Goal: Task Accomplishment & Management: Use online tool/utility

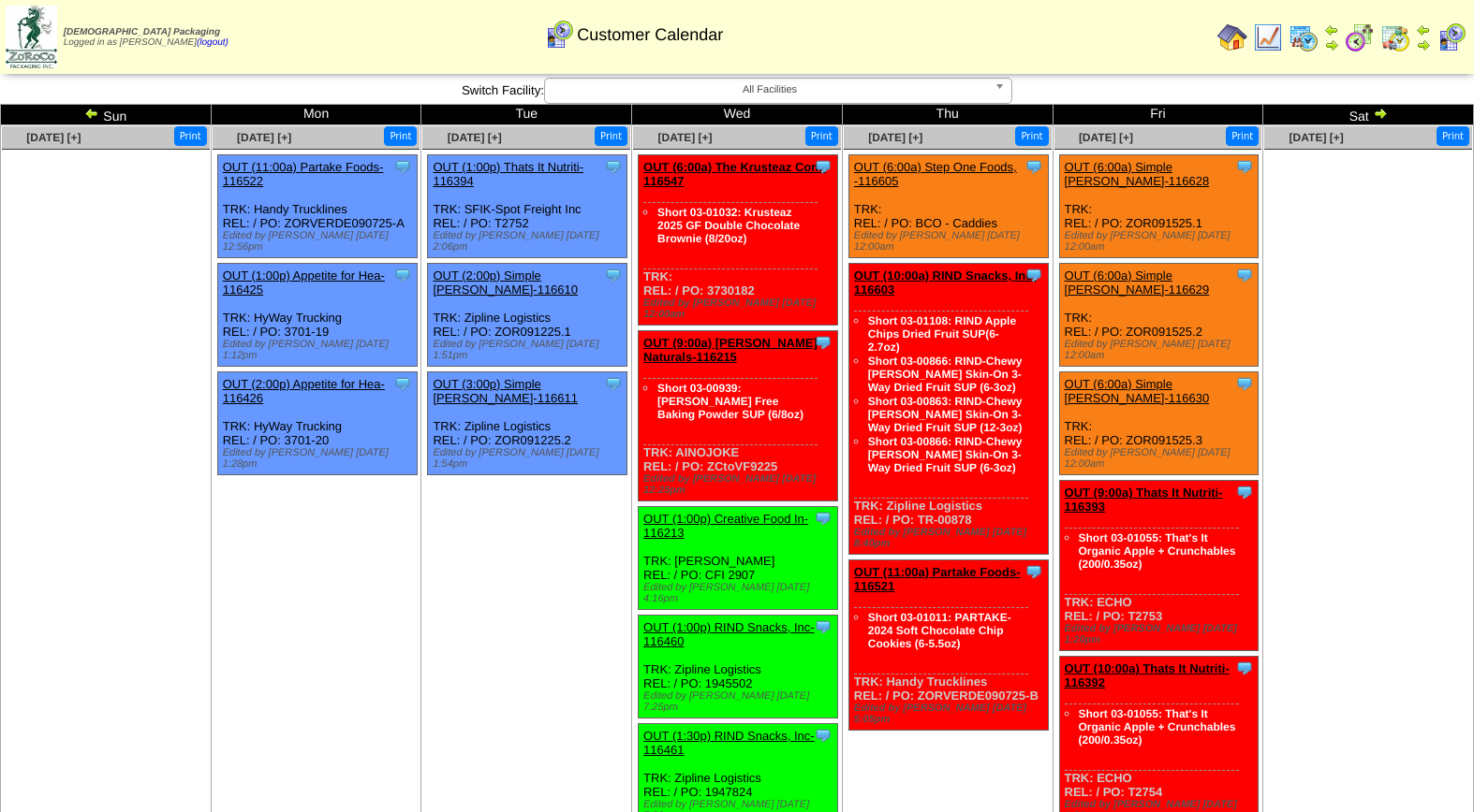
scroll to position [159, 0]
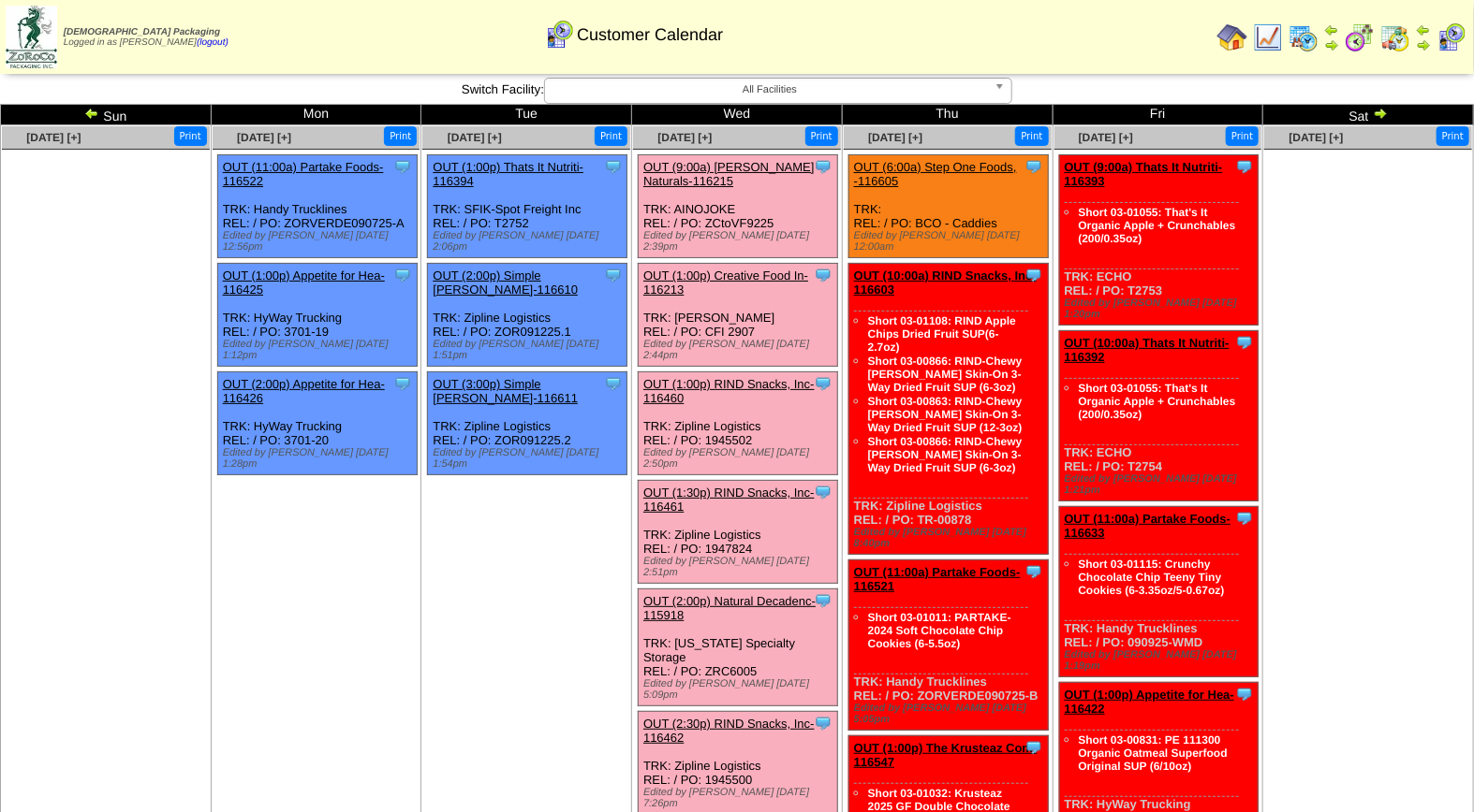
click at [749, 163] on link "OUT (9:00a) [PERSON_NAME] Naturals-116215" at bounding box center [729, 174] width 171 height 28
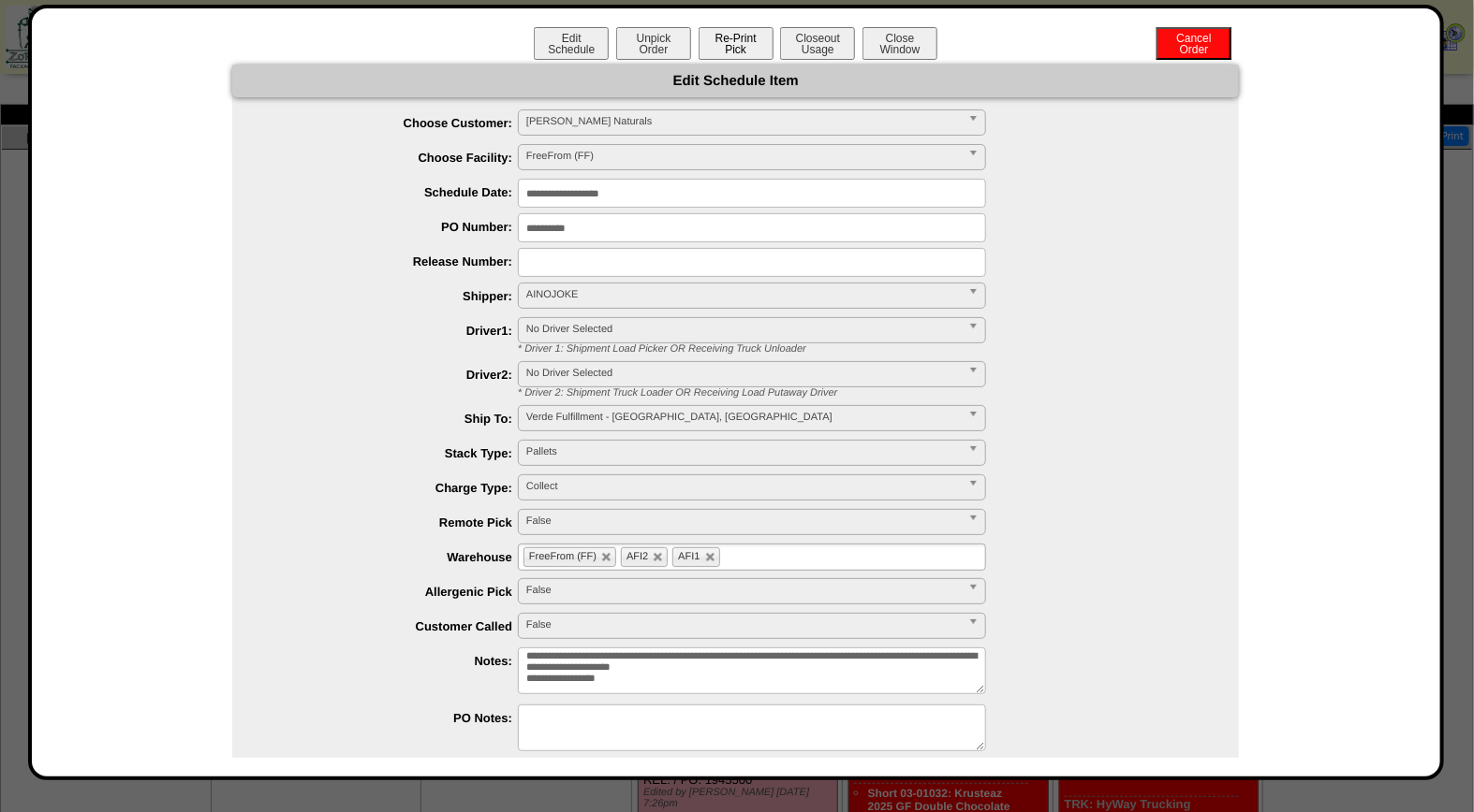
click at [736, 43] on button "Re-Print Pick" at bounding box center [736, 43] width 75 height 33
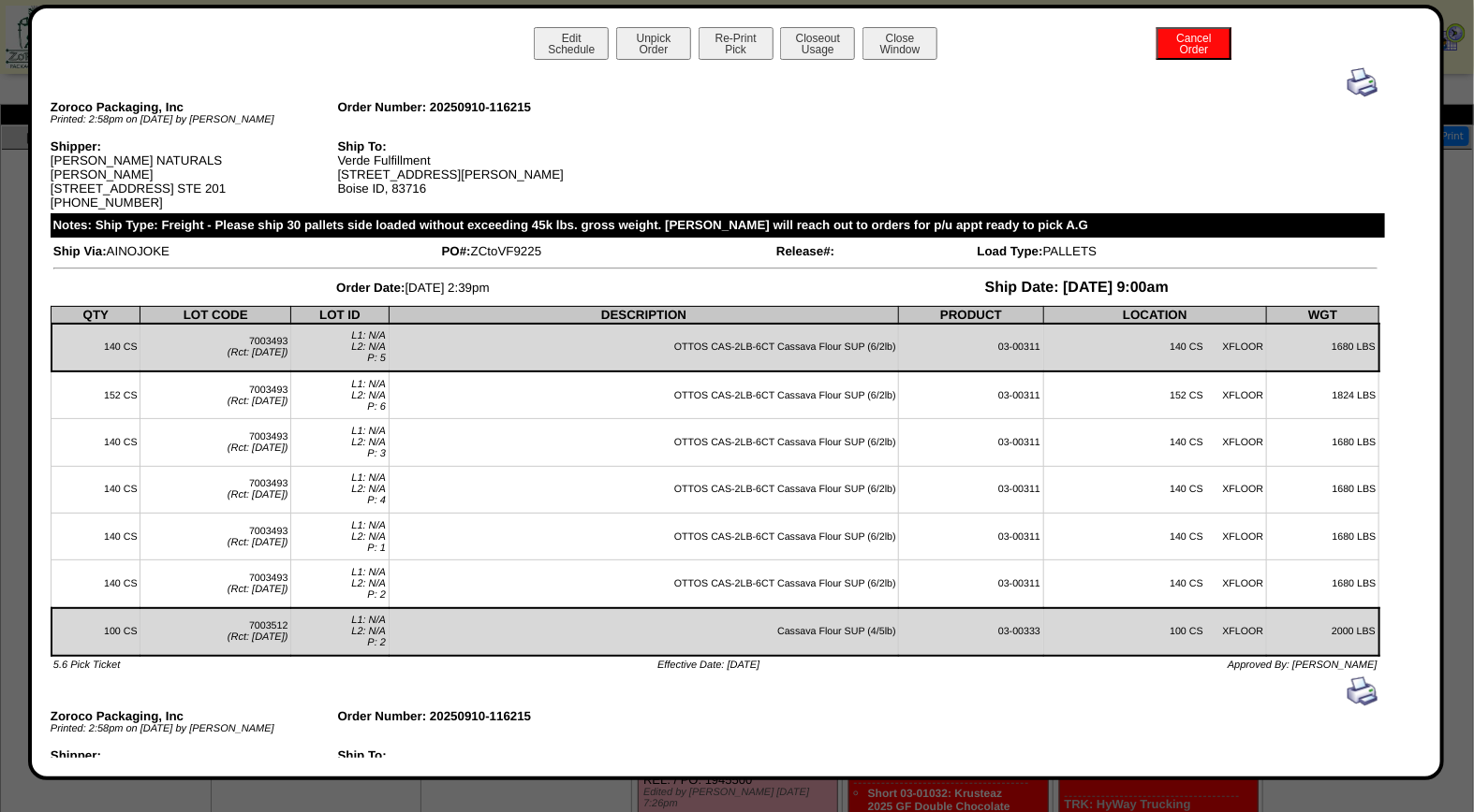
click at [1347, 84] on img at bounding box center [1362, 82] width 30 height 30
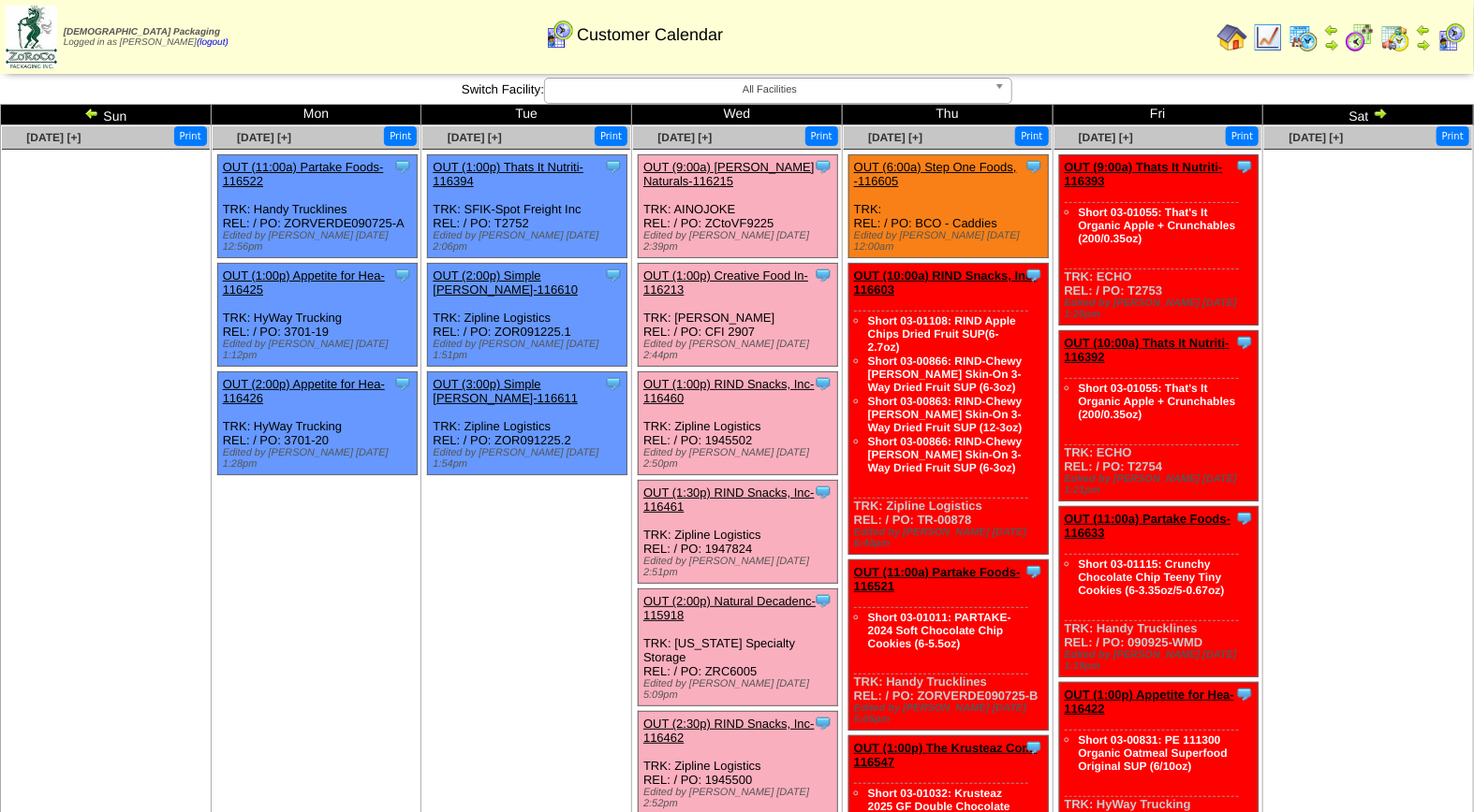
click at [744, 269] on link "OUT (1:00p) Creative Food In-116213" at bounding box center [726, 283] width 165 height 28
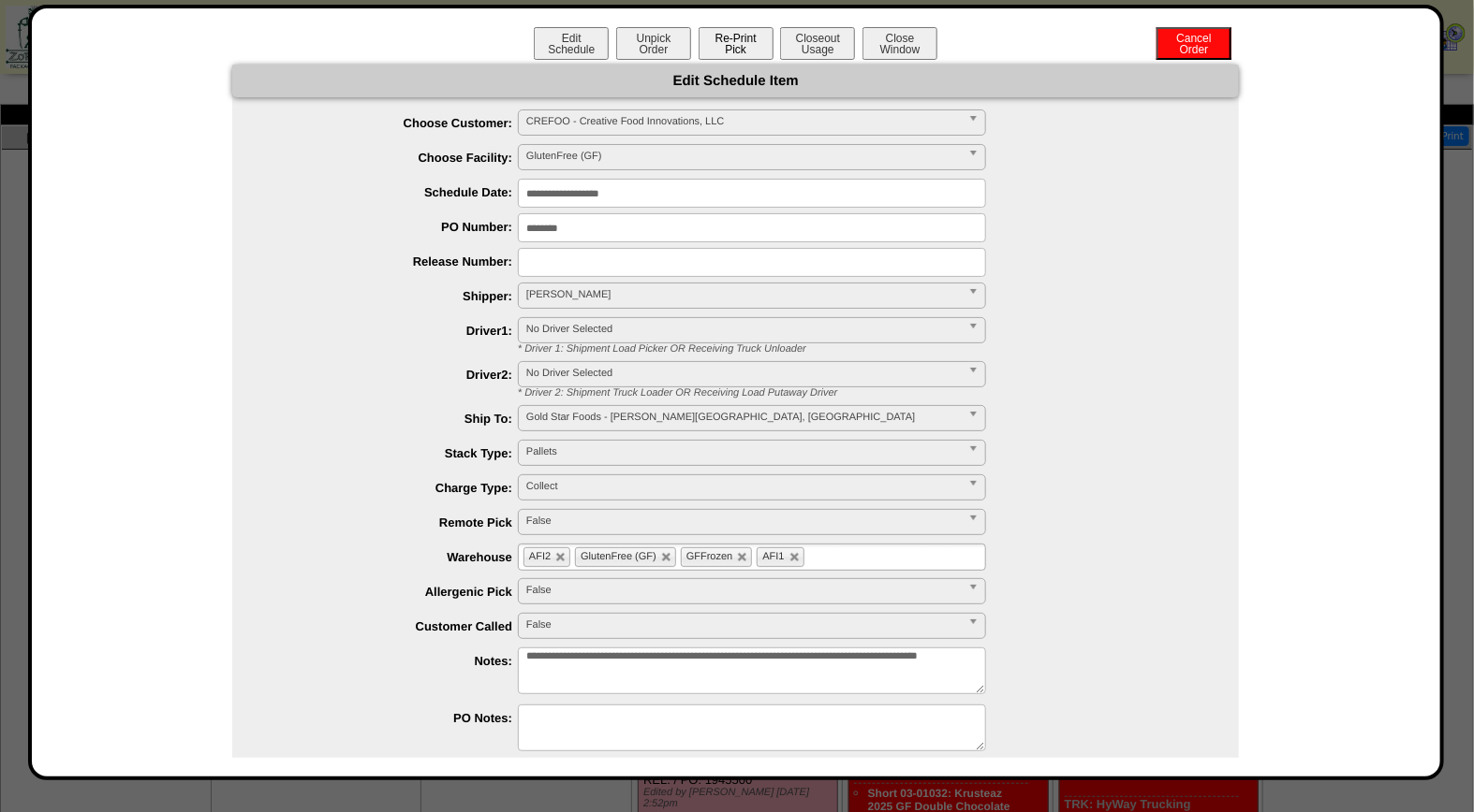
click at [740, 47] on button "Re-Print Pick" at bounding box center [736, 43] width 75 height 33
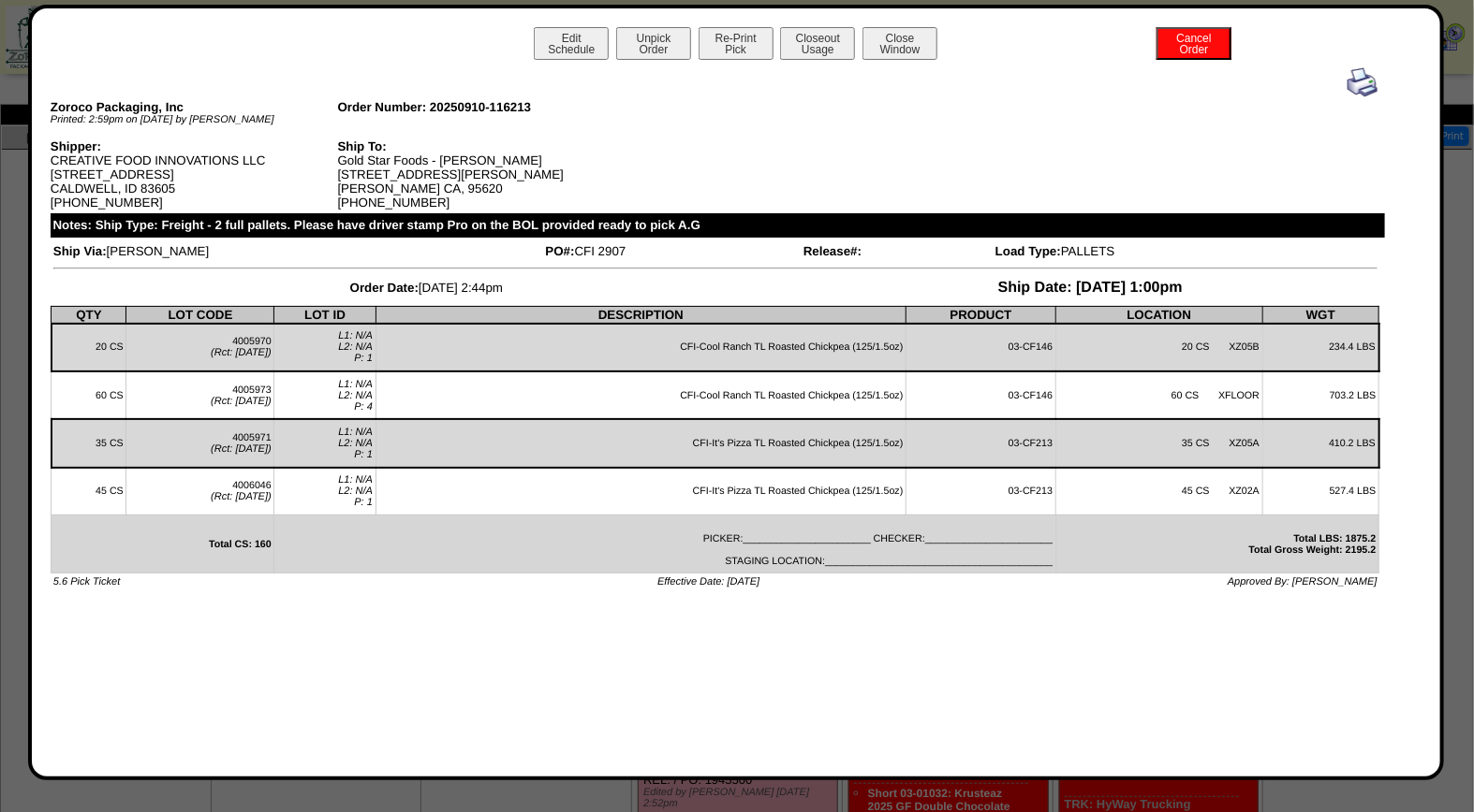
click at [1363, 85] on img at bounding box center [1362, 82] width 30 height 30
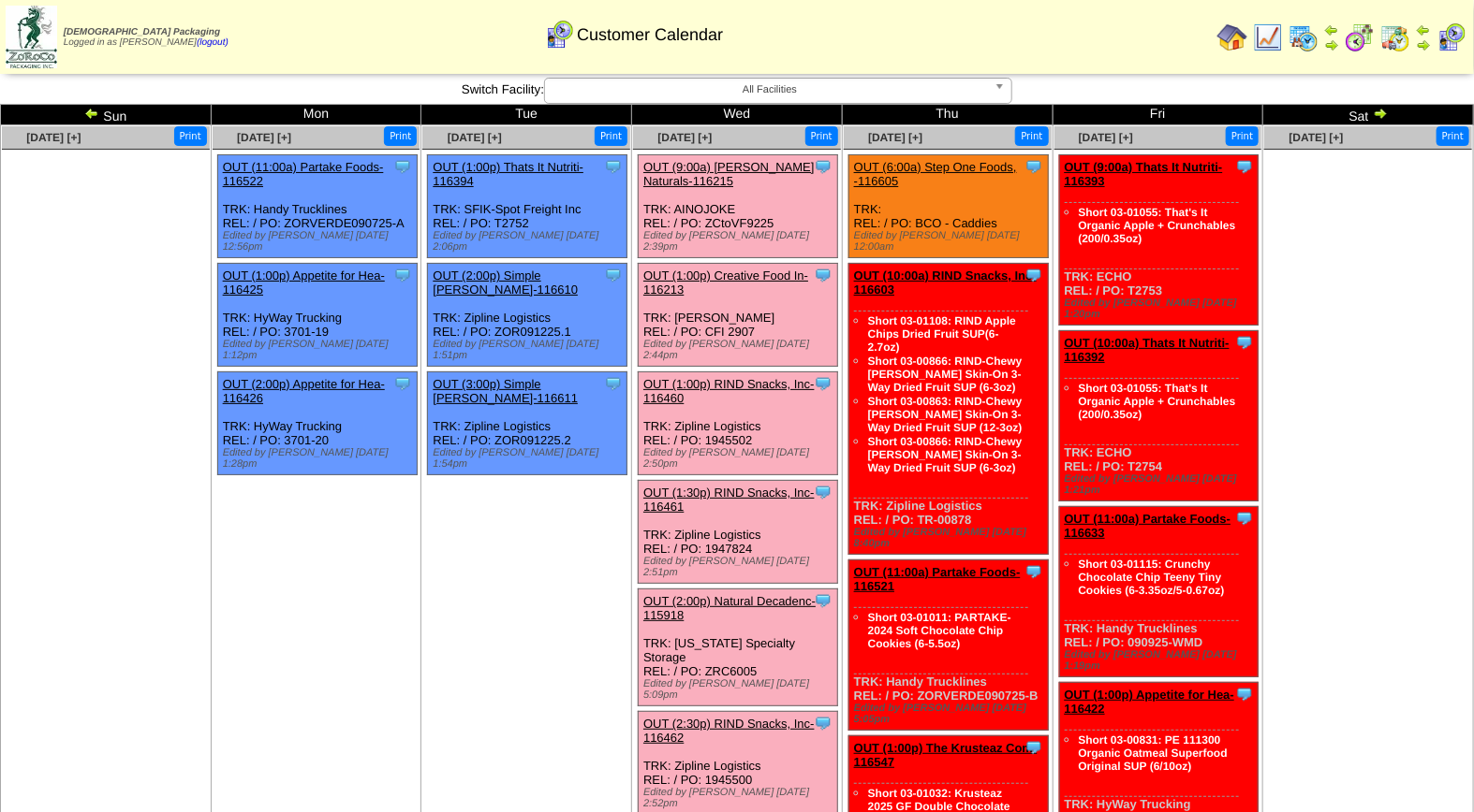
click at [760, 378] on link "OUT (1:00p) RIND Snacks, Inc-116460" at bounding box center [729, 392] width 171 height 28
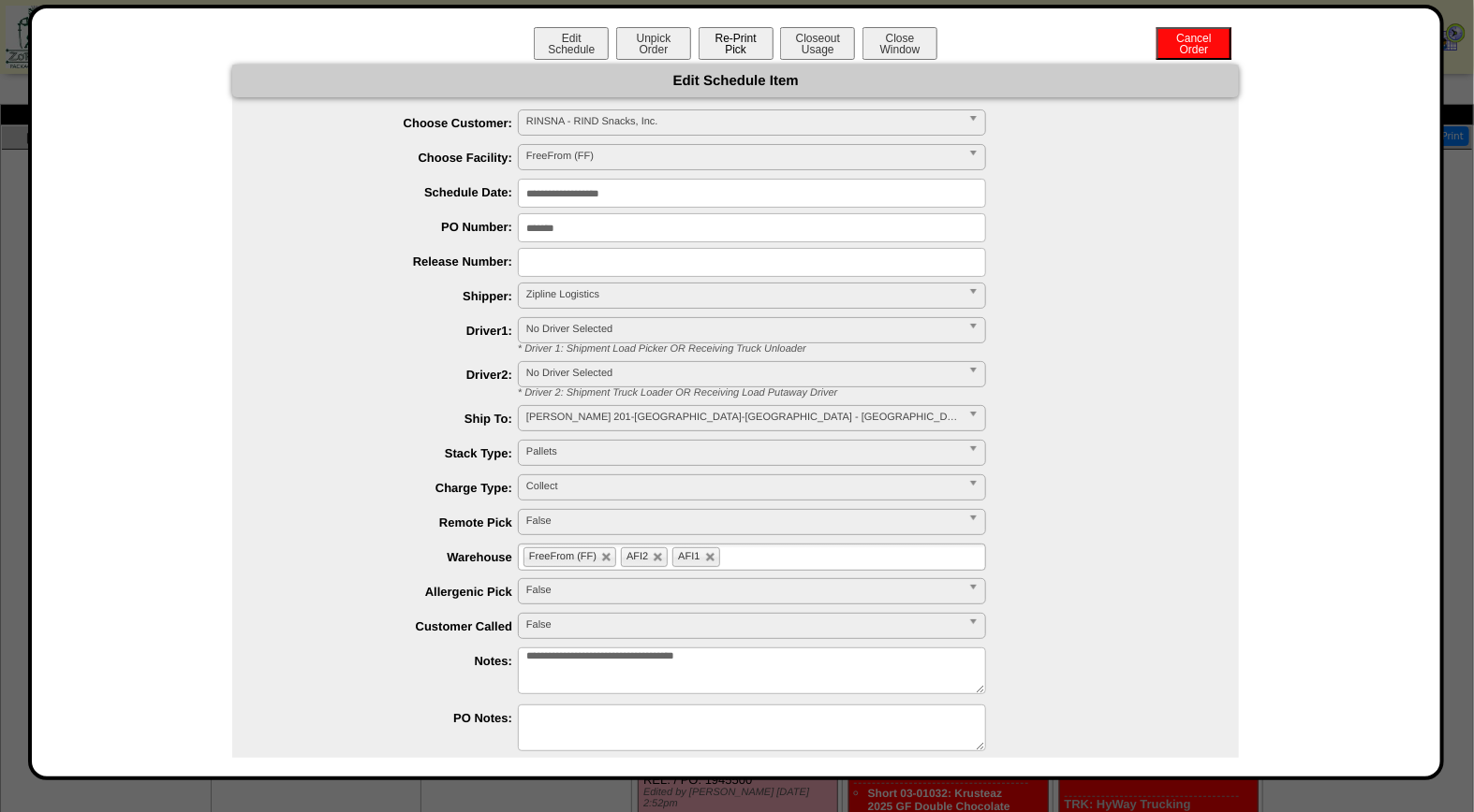
click at [746, 42] on button "Re-Print Pick" at bounding box center [736, 43] width 75 height 33
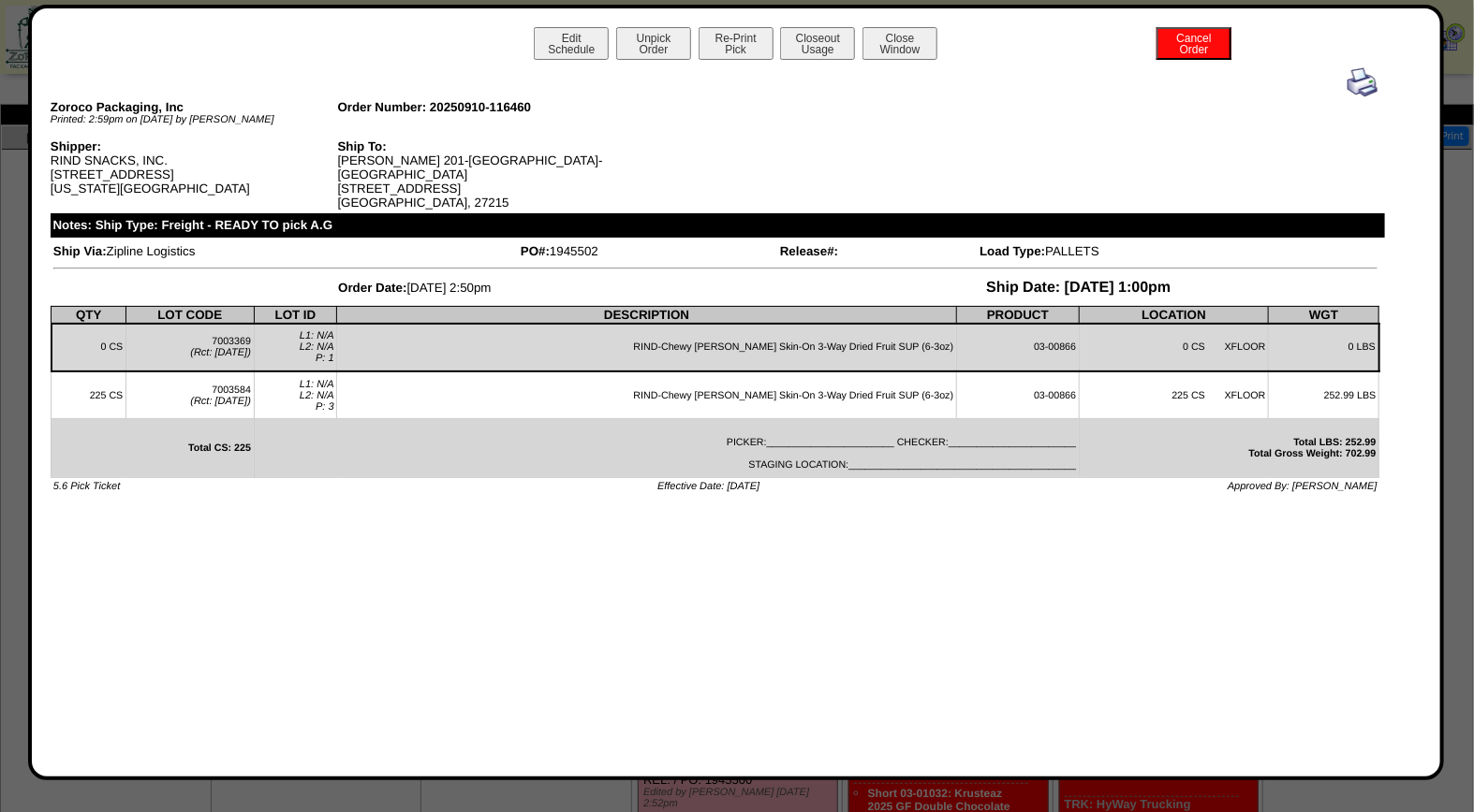
click at [1369, 86] on img at bounding box center [1362, 82] width 30 height 30
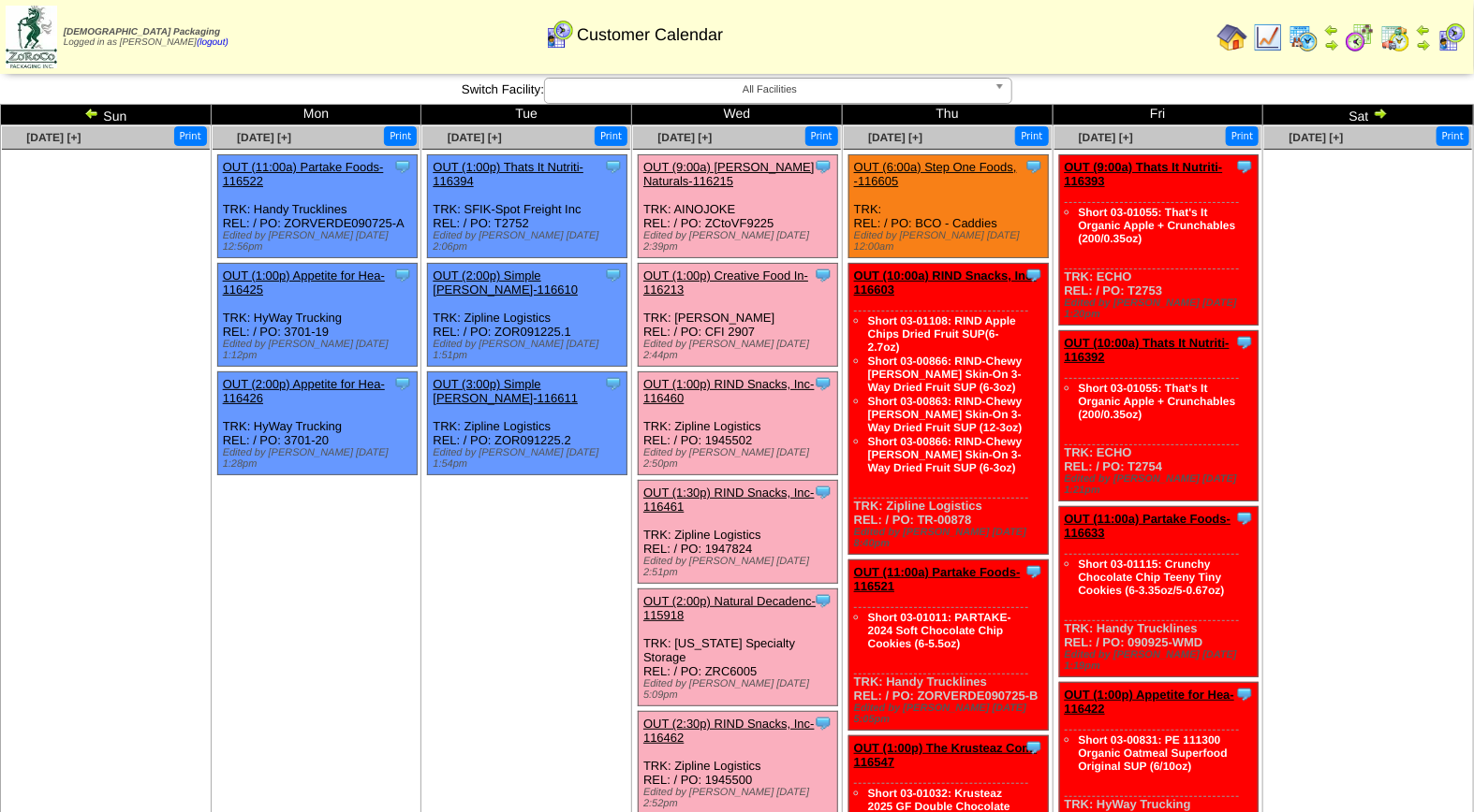
click at [736, 485] on link "OUT (1:30p) RIND Snacks, Inc-116461" at bounding box center [729, 499] width 171 height 28
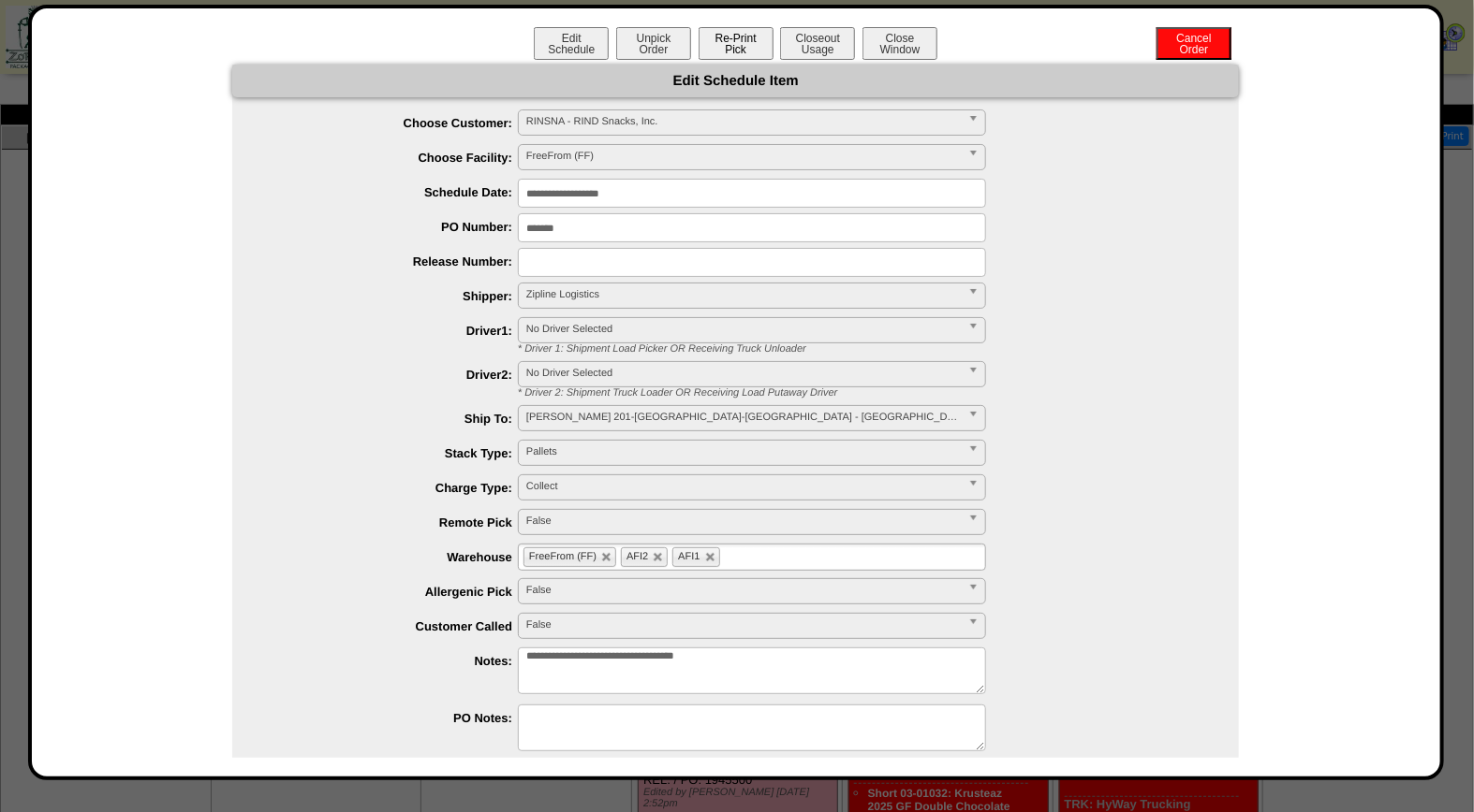
click at [740, 43] on button "Re-Print Pick" at bounding box center [736, 43] width 75 height 33
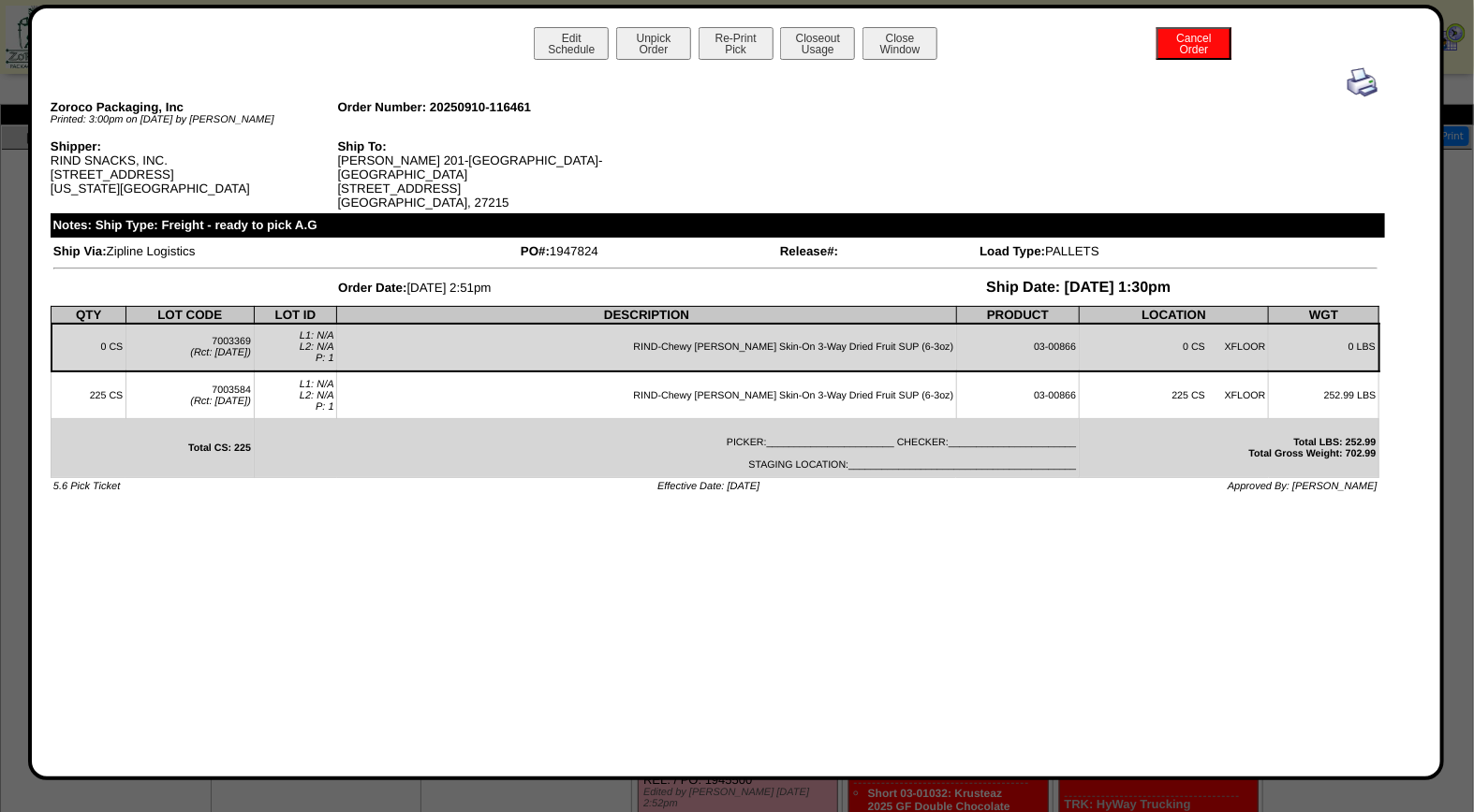
click at [1356, 79] on img at bounding box center [1362, 82] width 30 height 30
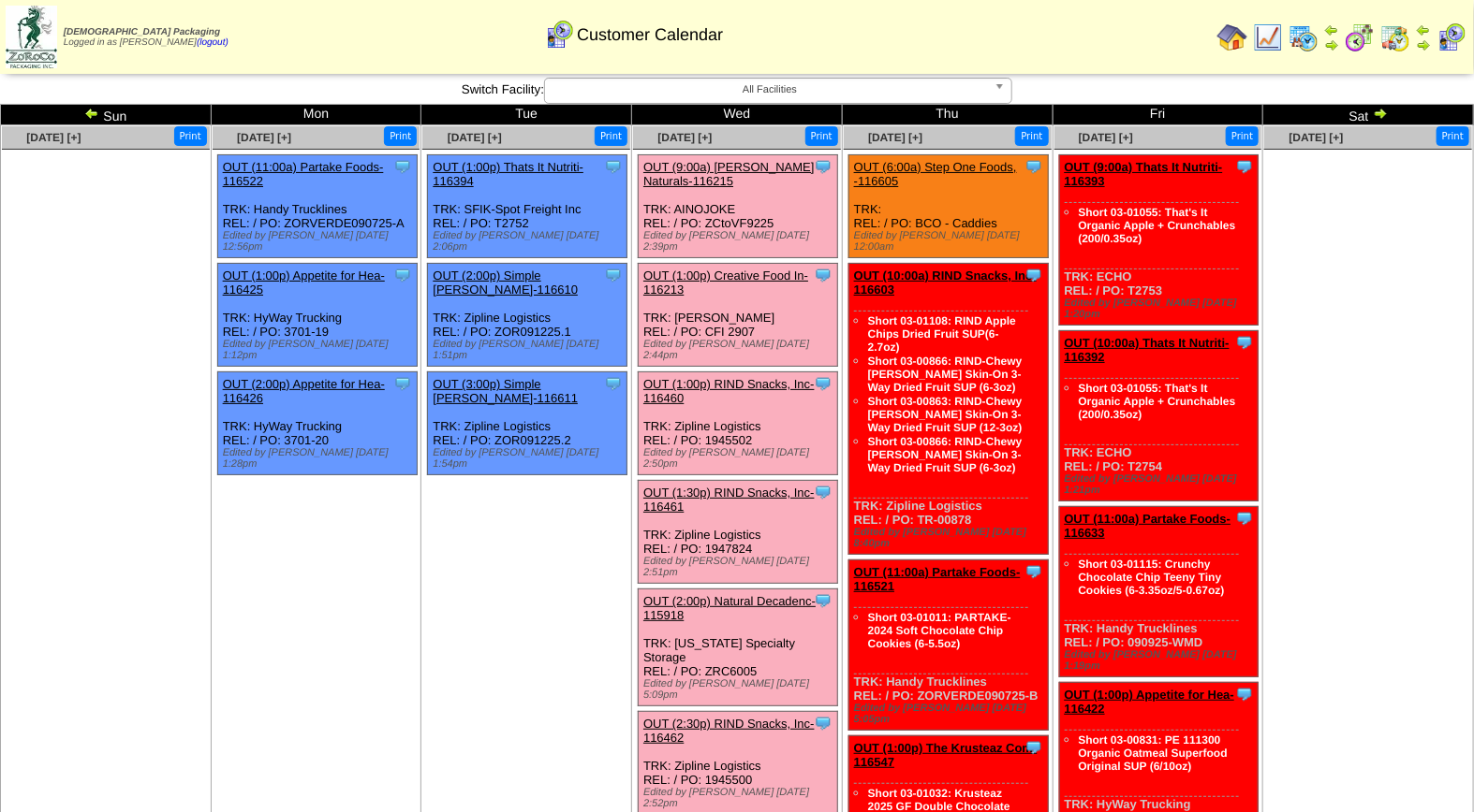
click at [769, 594] on link "OUT (2:00p) Natural Decadenc-115918" at bounding box center [730, 608] width 172 height 28
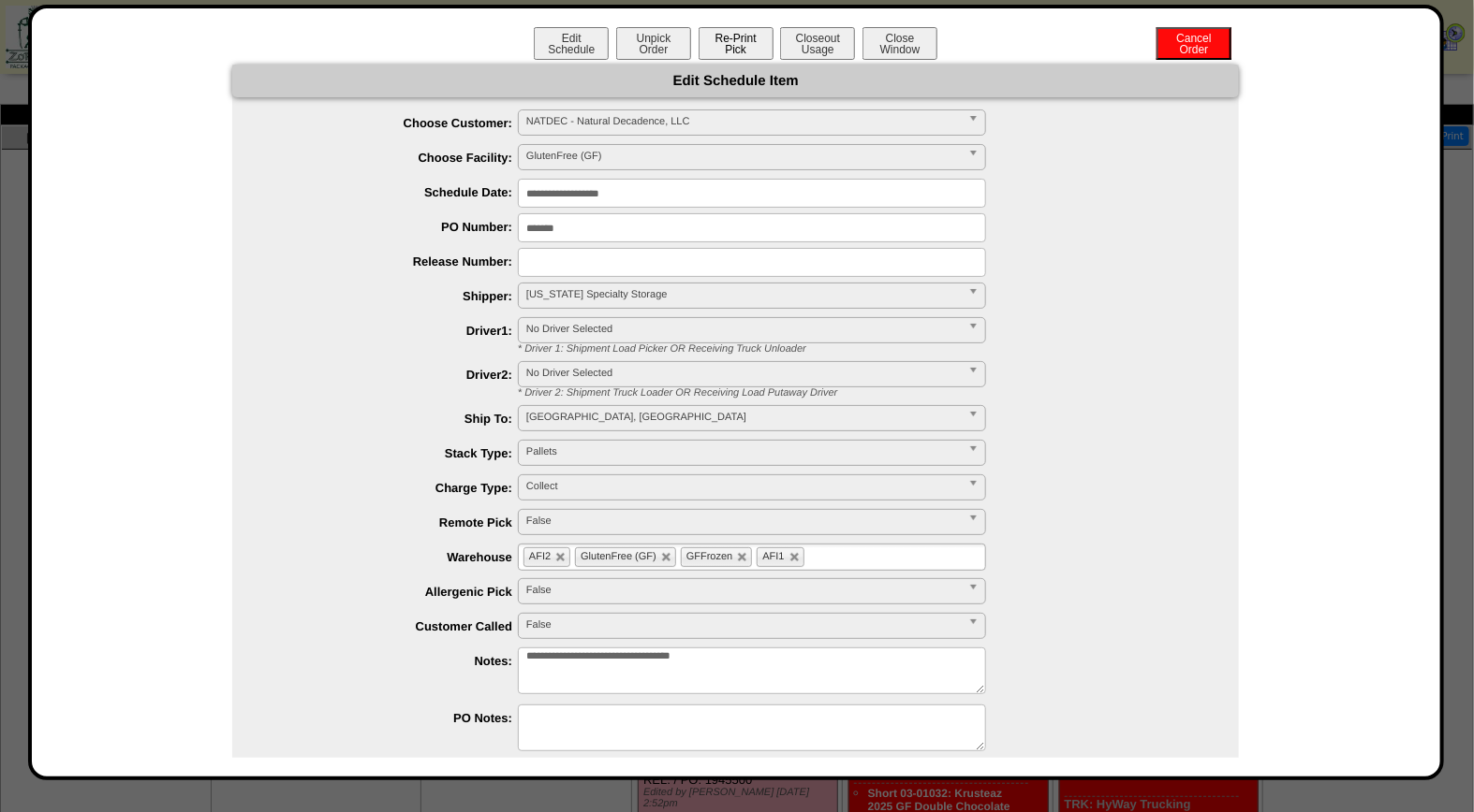
click at [732, 47] on button "Re-Print Pick" at bounding box center [736, 43] width 75 height 33
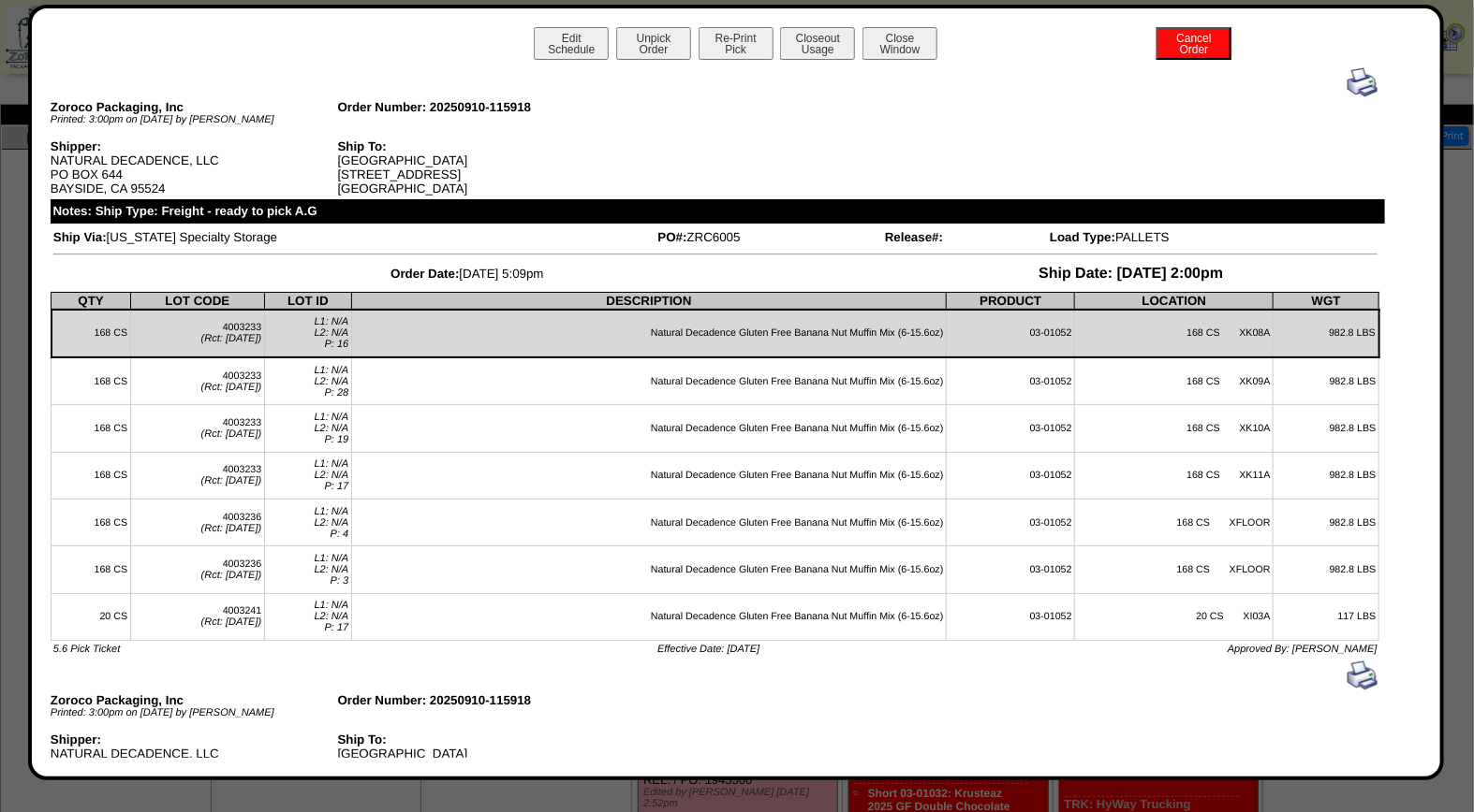
click at [1347, 79] on img at bounding box center [1362, 82] width 30 height 30
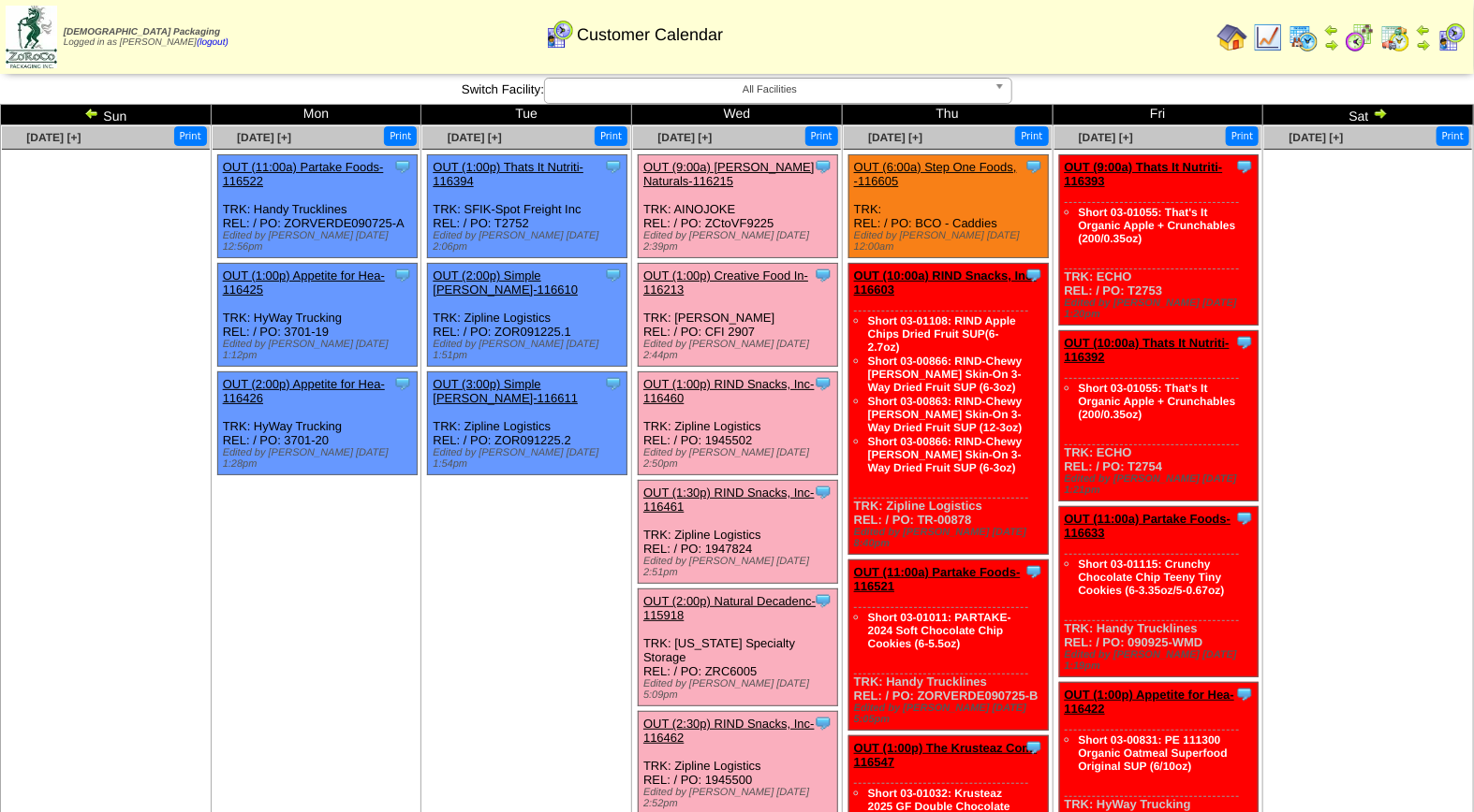
click at [727, 717] on link "OUT (2:30p) RIND Snacks, Inc-116462" at bounding box center [729, 731] width 171 height 28
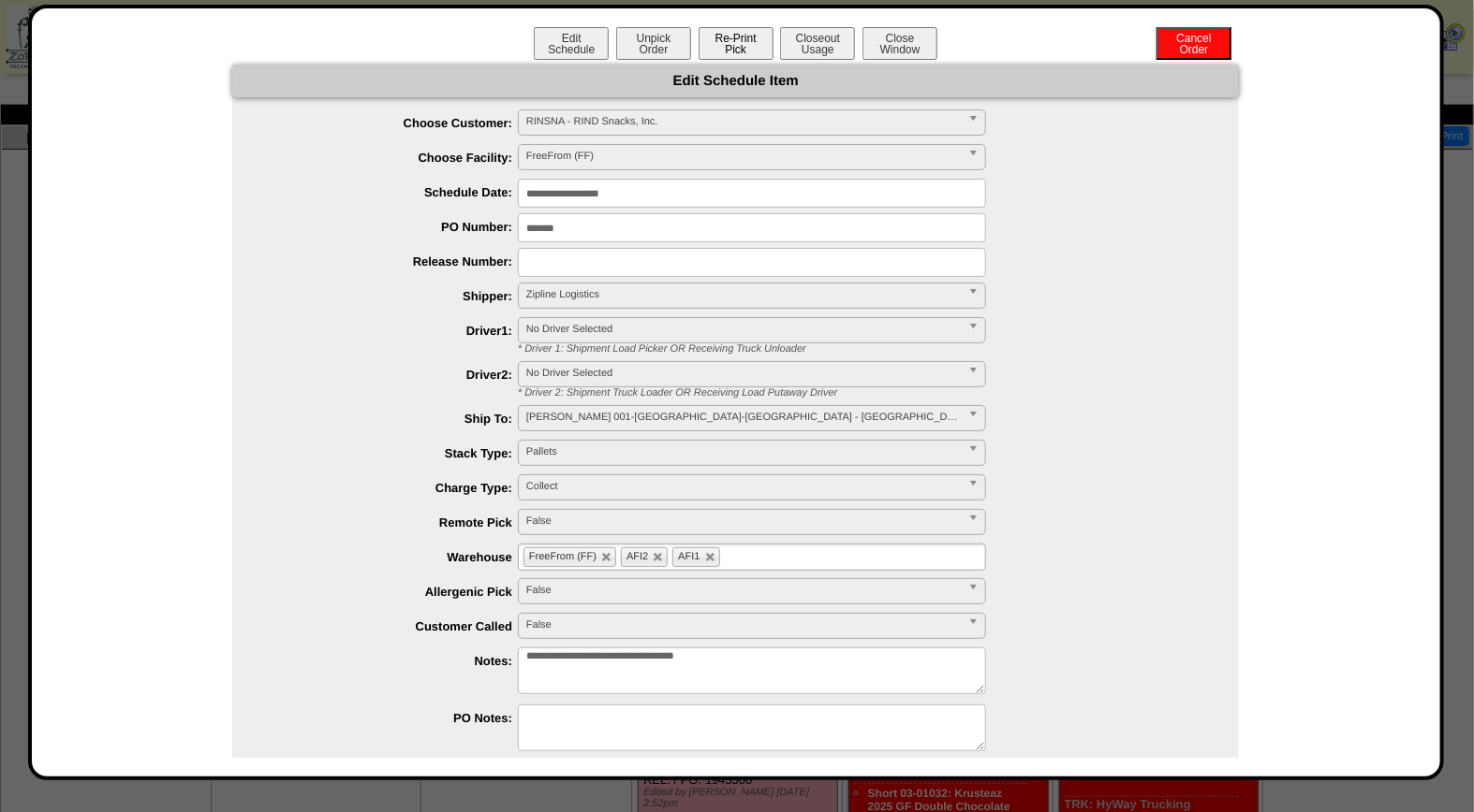
click at [734, 37] on button "Re-Print Pick" at bounding box center [736, 43] width 75 height 33
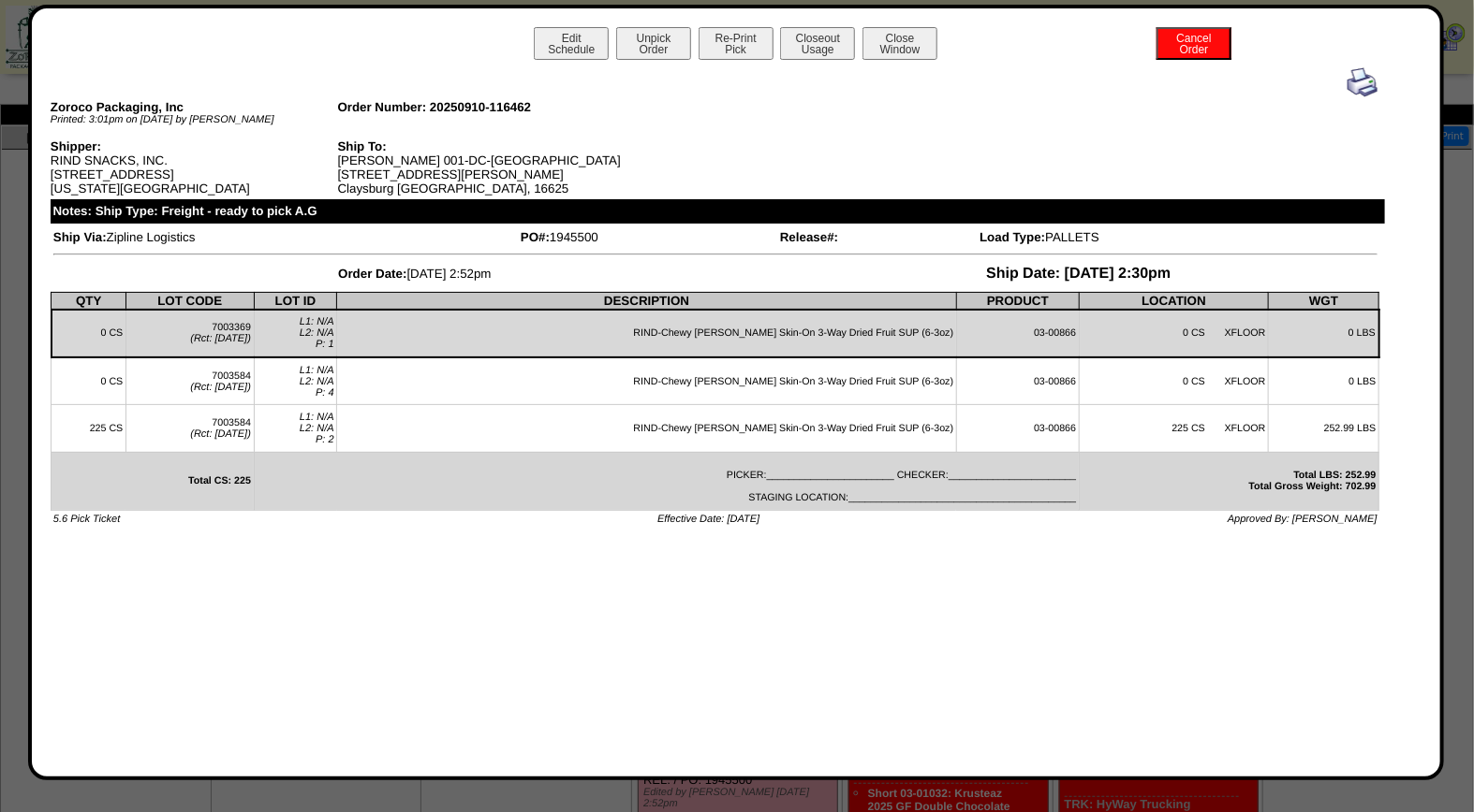
click at [1364, 81] on img at bounding box center [1362, 82] width 30 height 30
